Goal: Navigation & Orientation: Find specific page/section

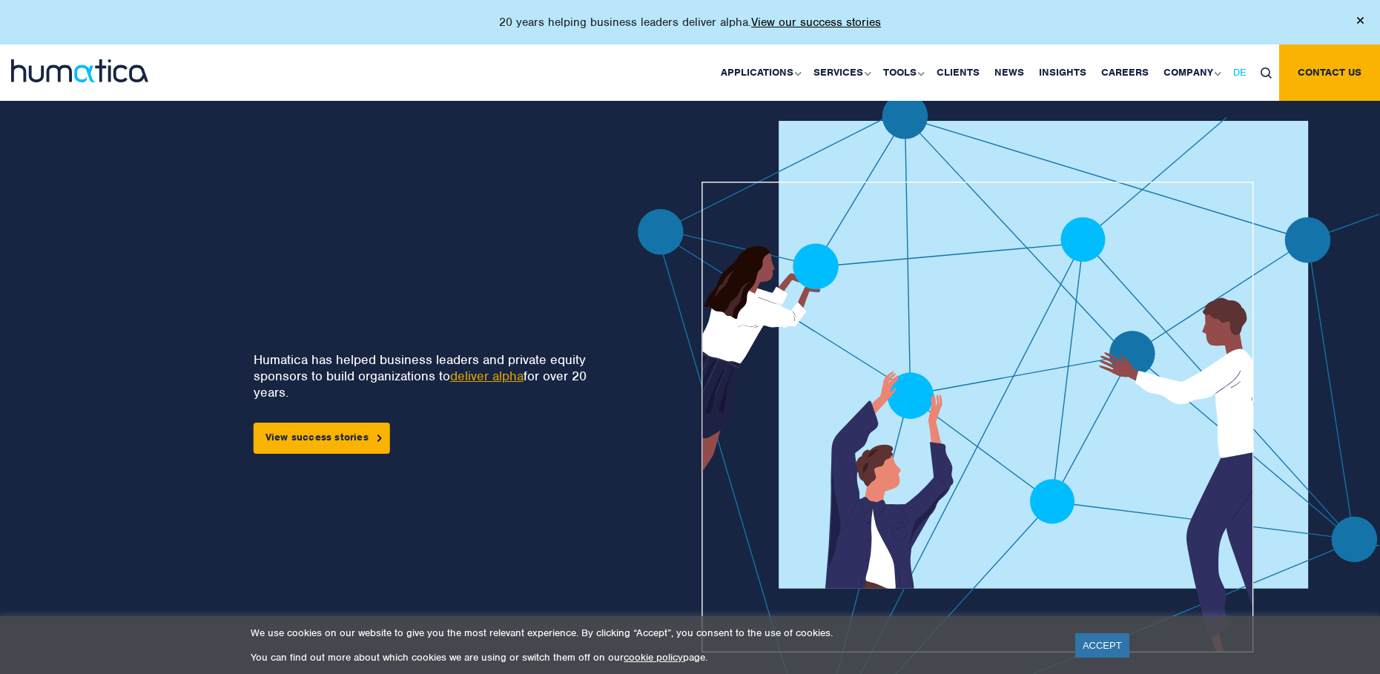
click at [1243, 81] on link "DE" at bounding box center [1239, 73] width 27 height 56
click at [1188, 74] on span "EN" at bounding box center [1183, 72] width 13 height 13
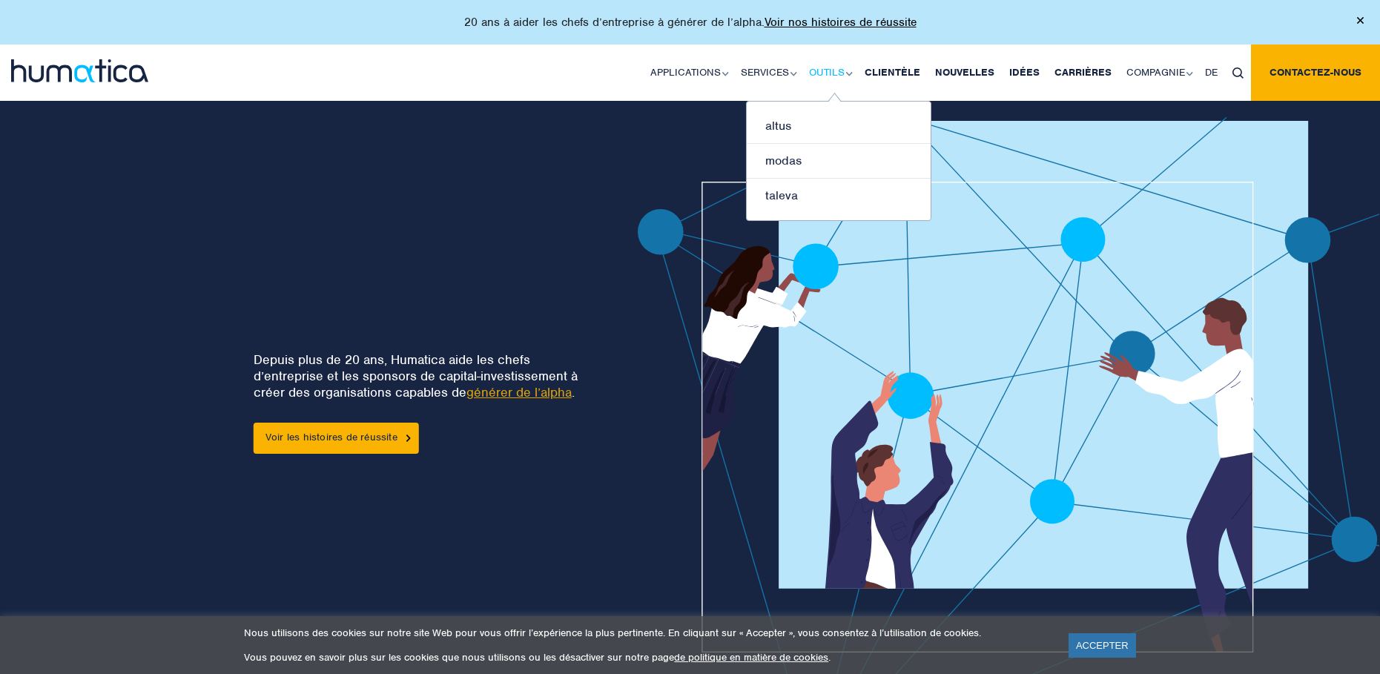
click at [815, 74] on font "Outils" at bounding box center [827, 73] width 36 height 12
